Goal: Transaction & Acquisition: Download file/media

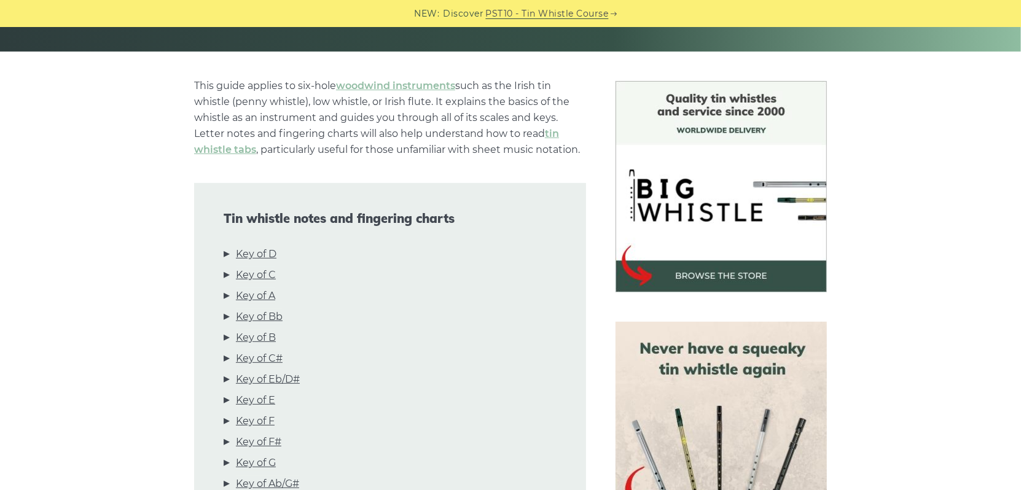
scroll to position [307, 0]
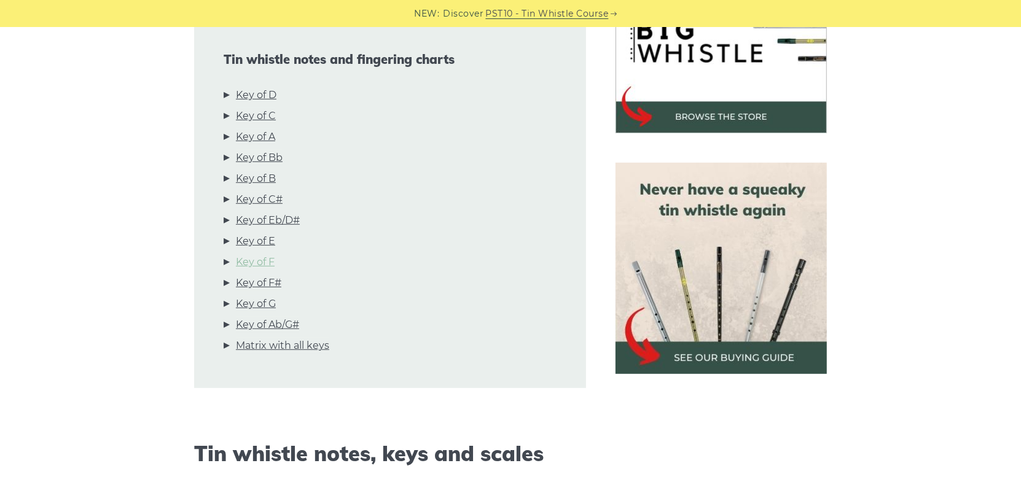
click at [258, 264] on link "Key of F" at bounding box center [255, 262] width 39 height 16
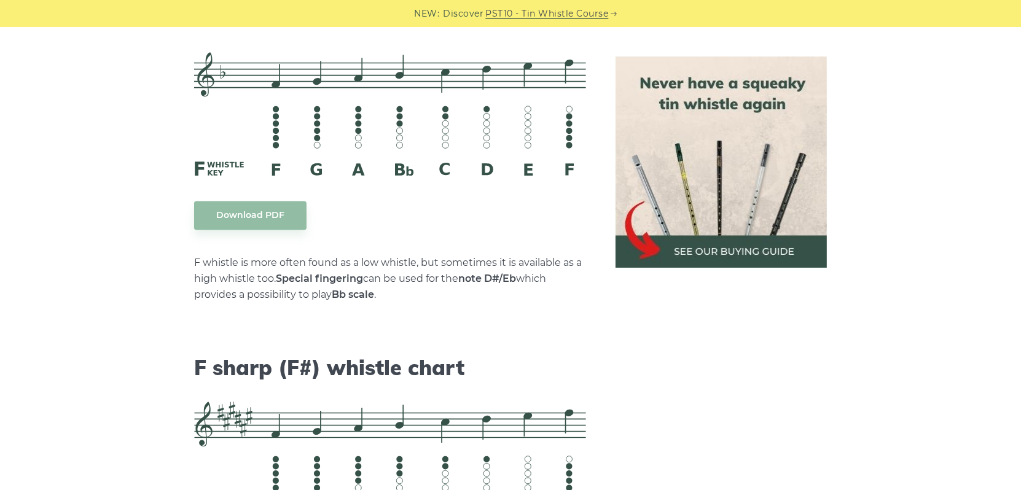
scroll to position [5581, 0]
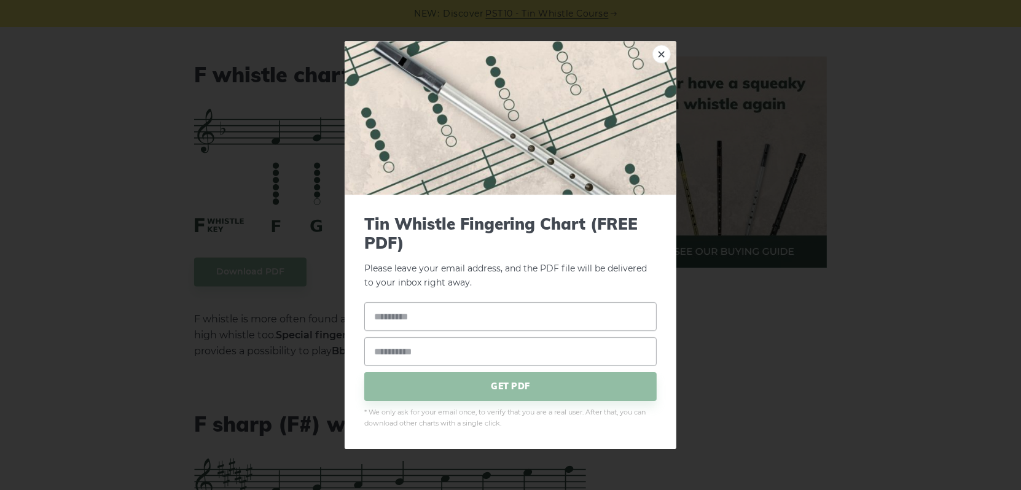
click at [461, 320] on input "text" at bounding box center [510, 316] width 292 height 29
type input "**********"
click at [436, 349] on input "email" at bounding box center [510, 351] width 292 height 29
type input "**********"
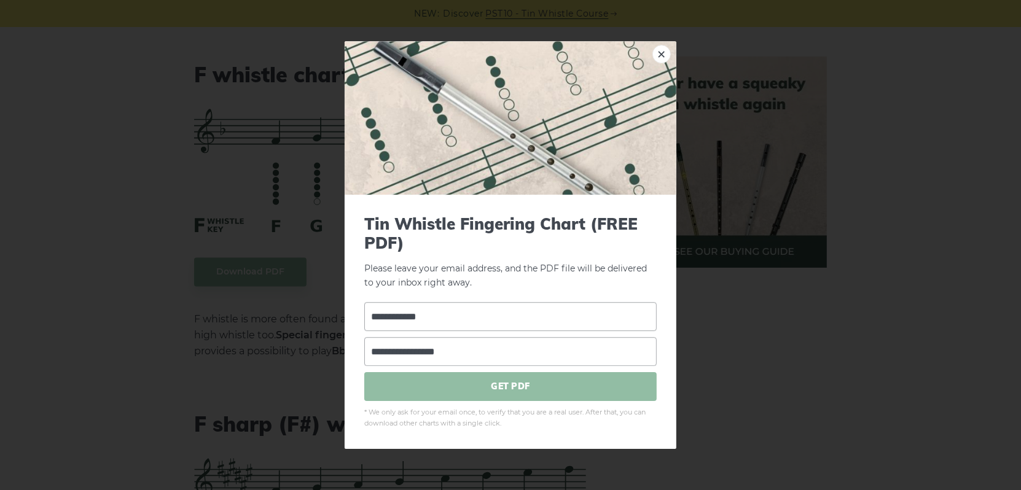
click at [486, 384] on span "GET PDF" at bounding box center [510, 386] width 292 height 29
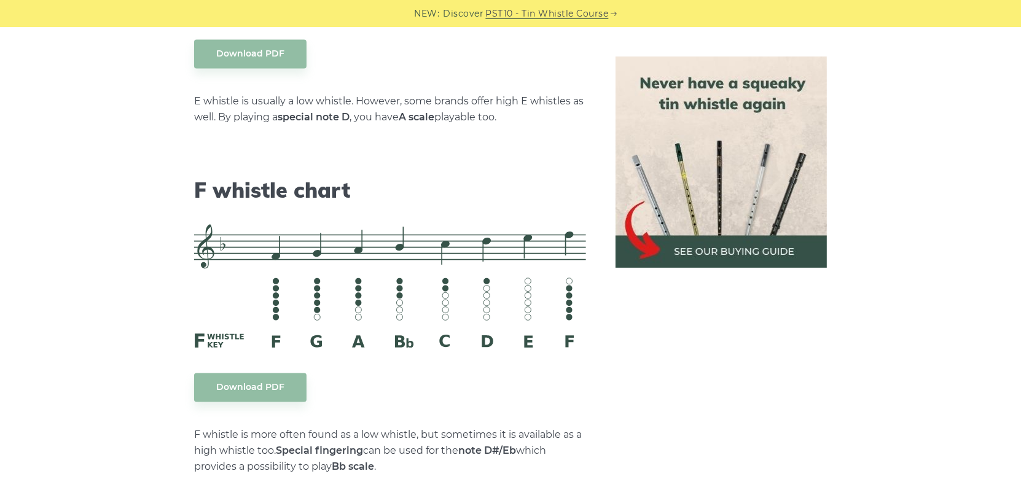
scroll to position [5458, 0]
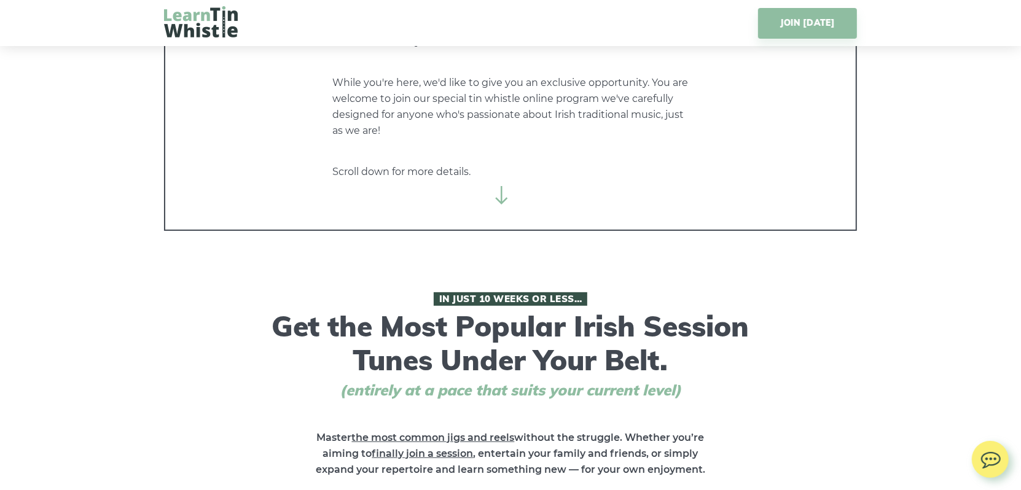
scroll to position [246, 0]
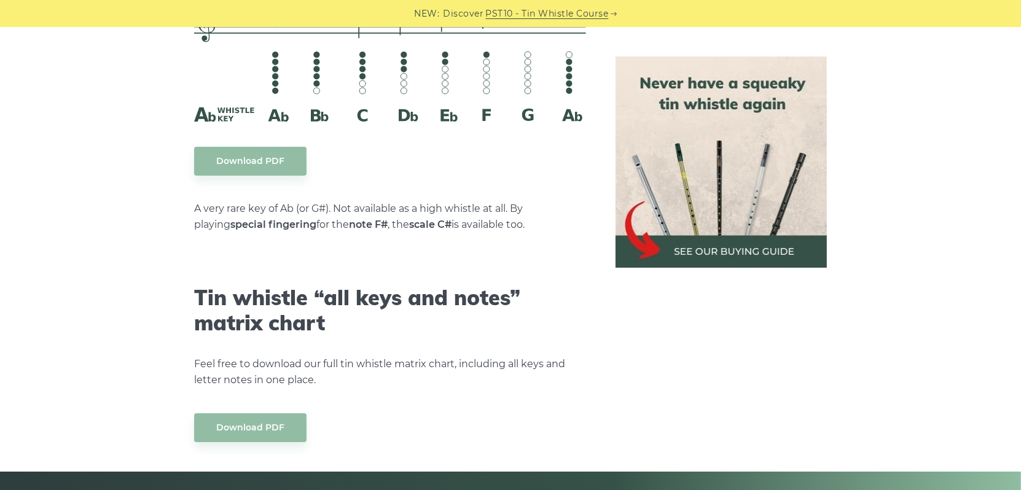
scroll to position [6809, 0]
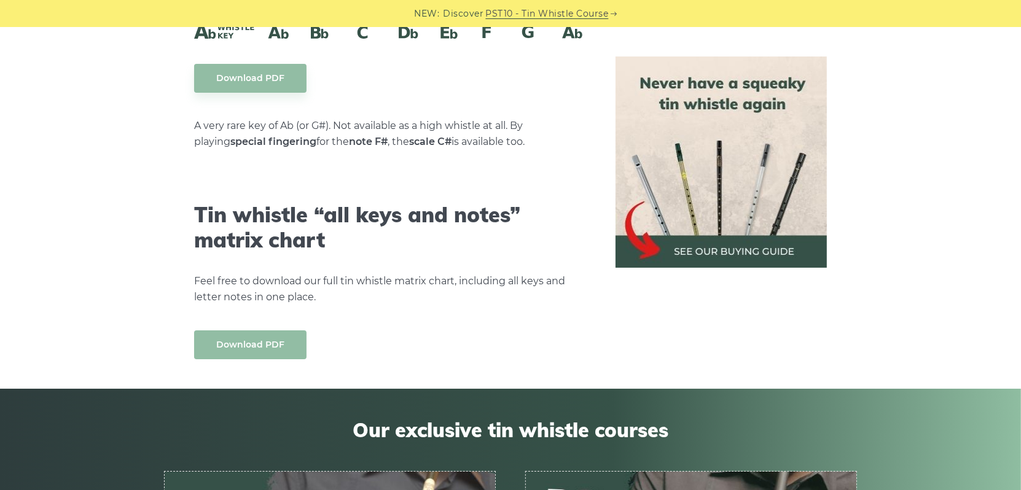
click at [248, 331] on link "Download PDF" at bounding box center [250, 344] width 112 height 29
